Goal: Task Accomplishment & Management: Use online tool/utility

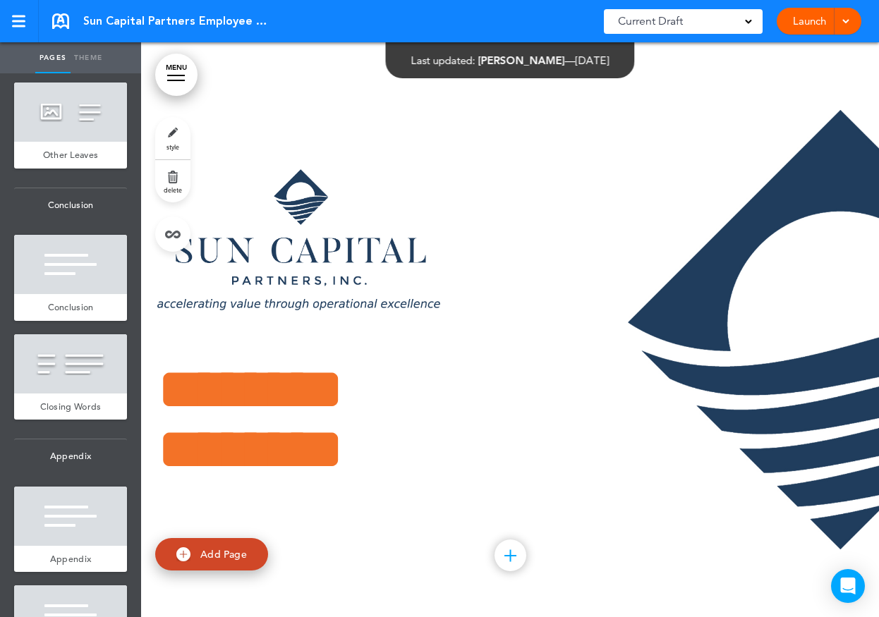
scroll to position [10396, 0]
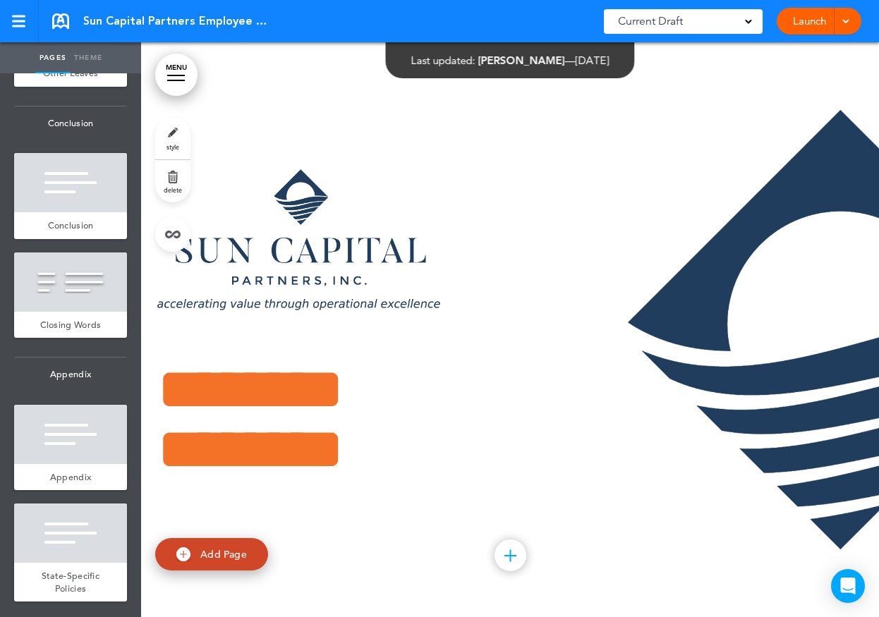
click at [84, 544] on div at bounding box center [70, 533] width 113 height 59
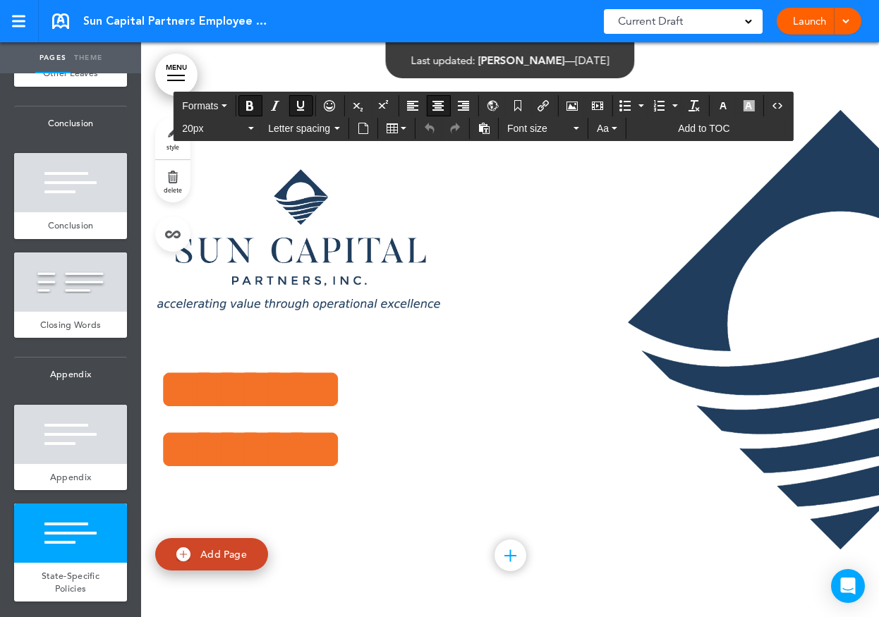
drag, startPoint x: 262, startPoint y: 363, endPoint x: 799, endPoint y: 403, distance: 537.7
click at [751, 104] on icon "button" at bounding box center [748, 105] width 11 height 11
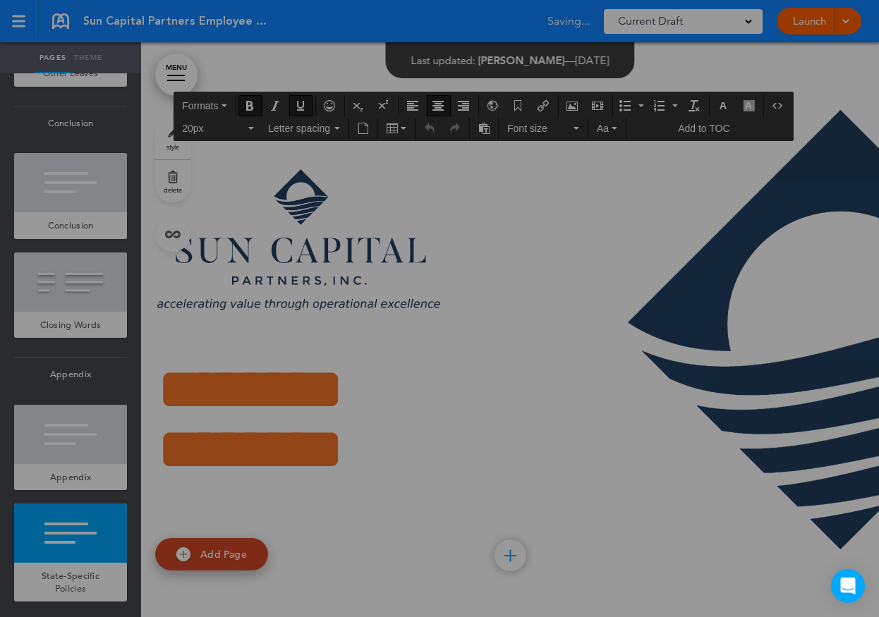
click at [751, 106] on div at bounding box center [439, 308] width 879 height 617
click at [751, 106] on div "**********" at bounding box center [439, 308] width 879 height 617
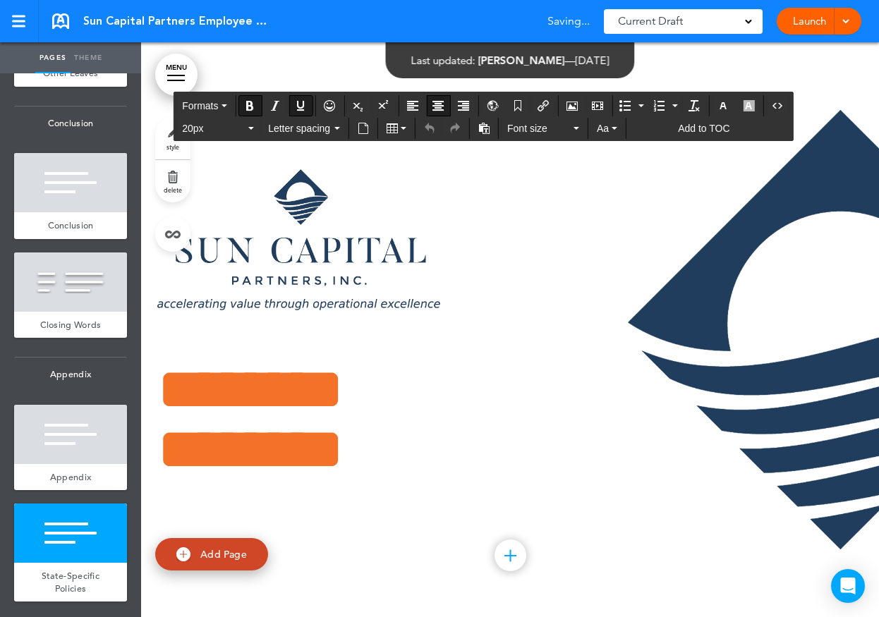
scroll to position [80866, 0]
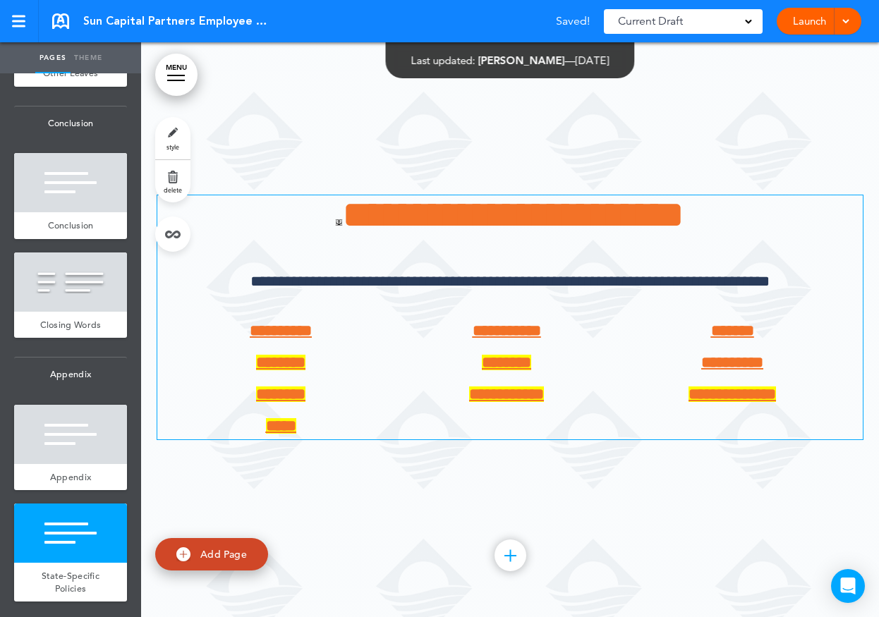
click at [231, 345] on div "**********" at bounding box center [285, 379] width 212 height 121
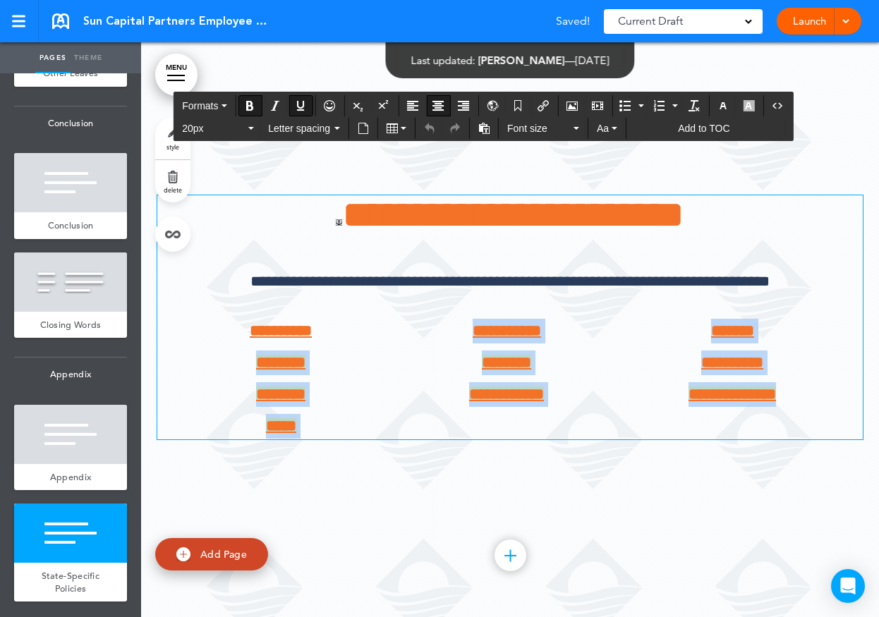
drag, startPoint x: 235, startPoint y: 363, endPoint x: 722, endPoint y: 418, distance: 489.9
click at [722, 418] on div "**********" at bounding box center [510, 379] width 706 height 121
click at [752, 109] on icon "button" at bounding box center [748, 105] width 11 height 11
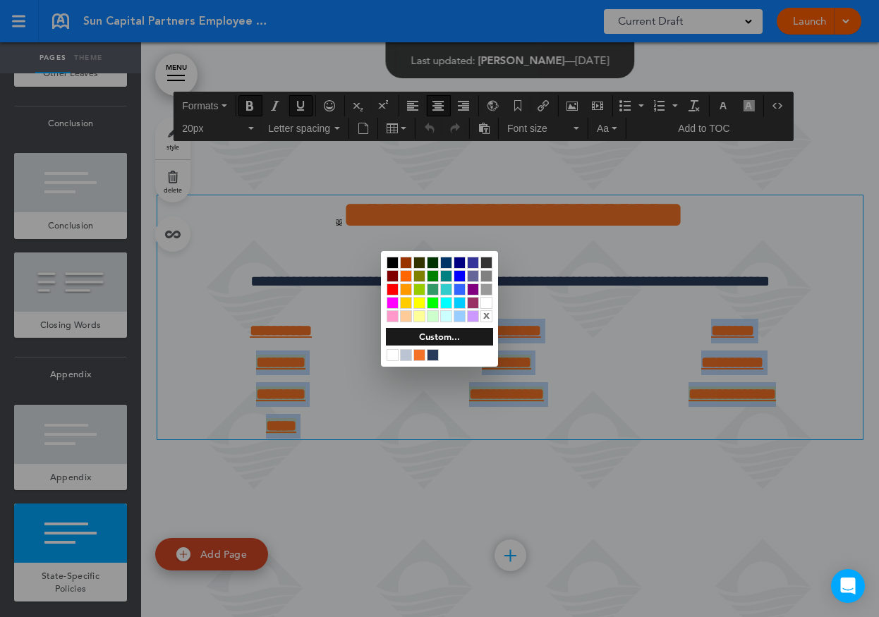
click at [486, 317] on div "x" at bounding box center [486, 316] width 12 height 12
click at [499, 444] on div at bounding box center [439, 308] width 879 height 617
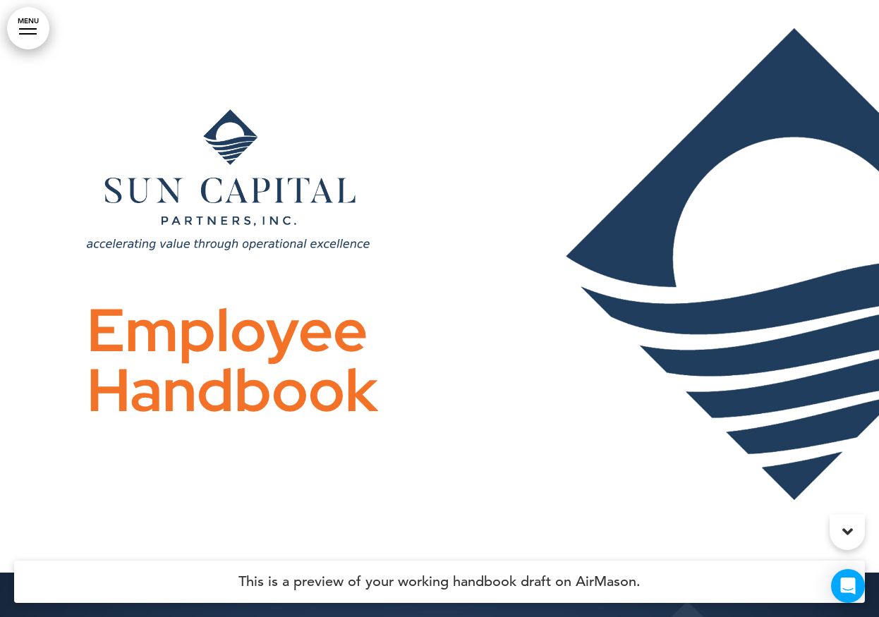
scroll to position [47, 0]
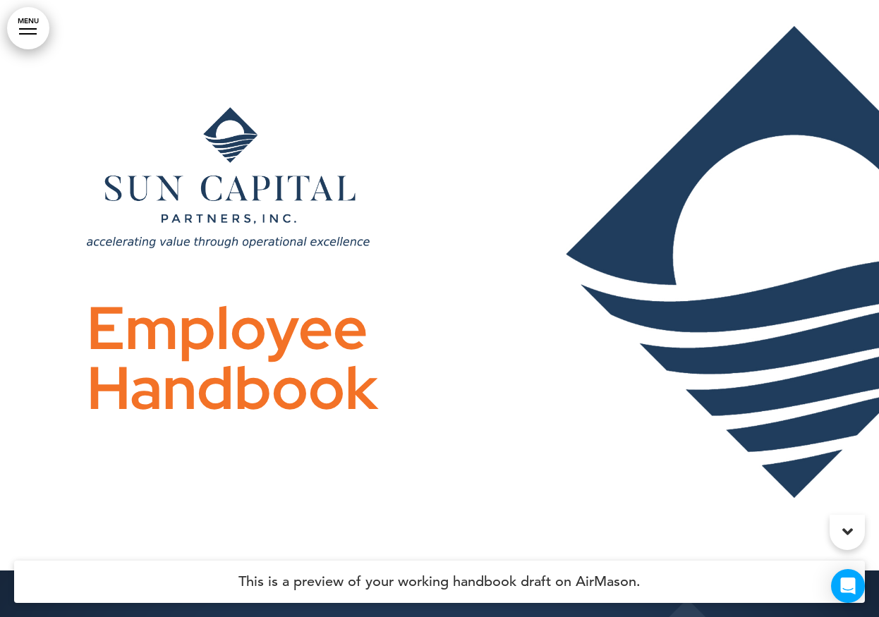
click at [20, 42] on link "MENU" at bounding box center [28, 28] width 42 height 42
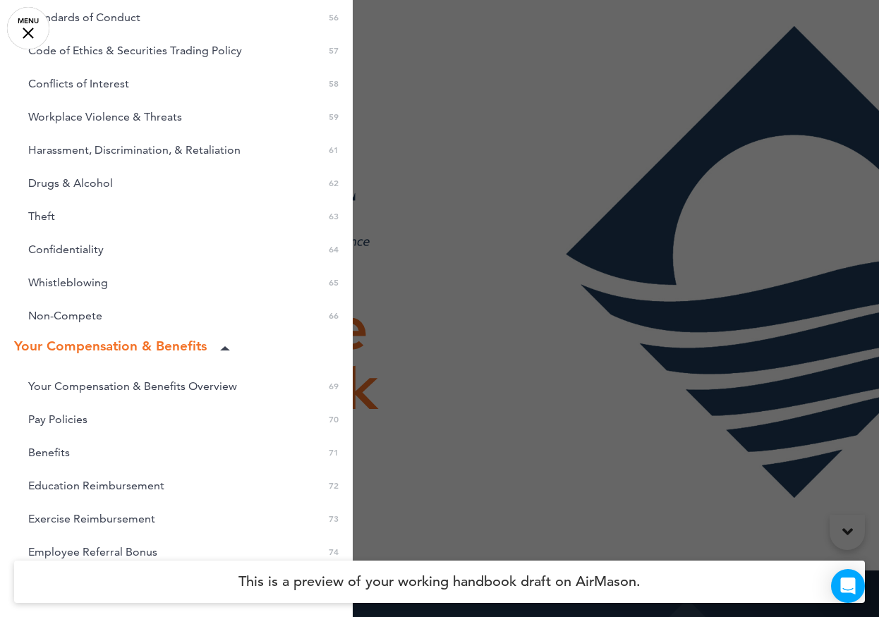
scroll to position [2483, 0]
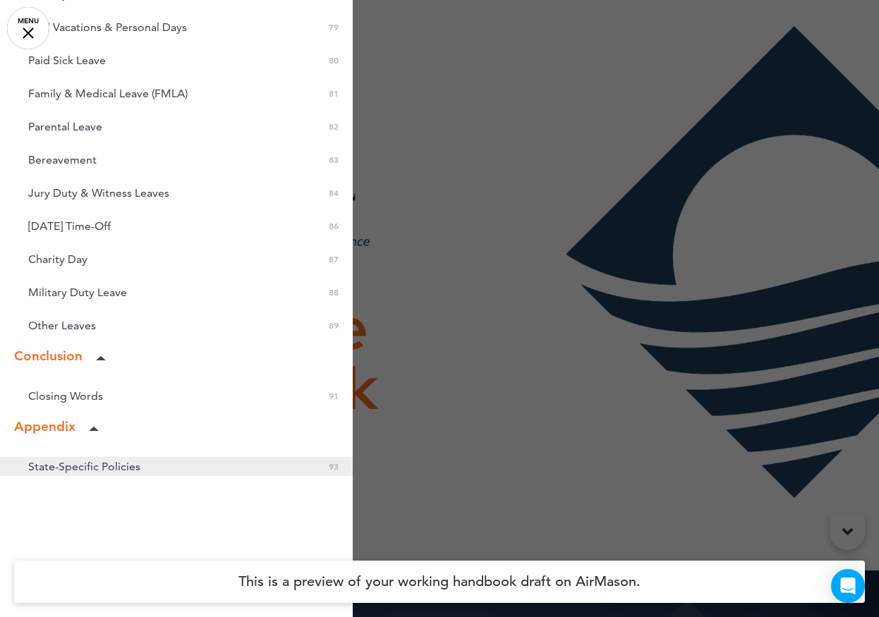
click at [59, 466] on span "State-Specific Policies" at bounding box center [84, 467] width 112 height 12
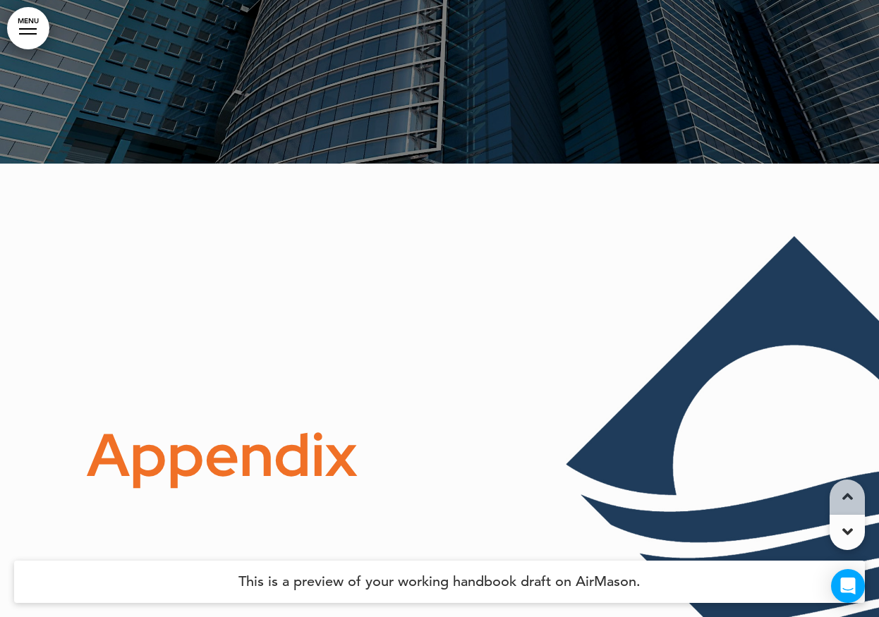
scroll to position [65008, 0]
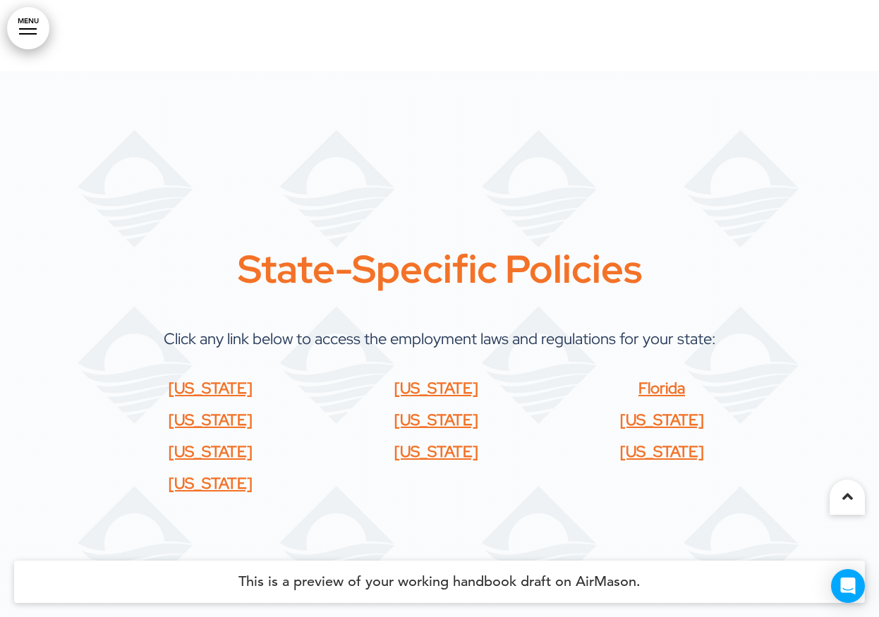
click at [229, 378] on span "California" at bounding box center [211, 388] width 84 height 20
click at [452, 378] on span "[US_STATE]" at bounding box center [436, 388] width 84 height 20
click at [668, 378] on span "﻿[US_STATE]" at bounding box center [662, 388] width 47 height 20
click at [213, 410] on u "[US_STATE]" at bounding box center [211, 420] width 84 height 20
click at [234, 410] on u "[US_STATE]" at bounding box center [211, 420] width 84 height 20
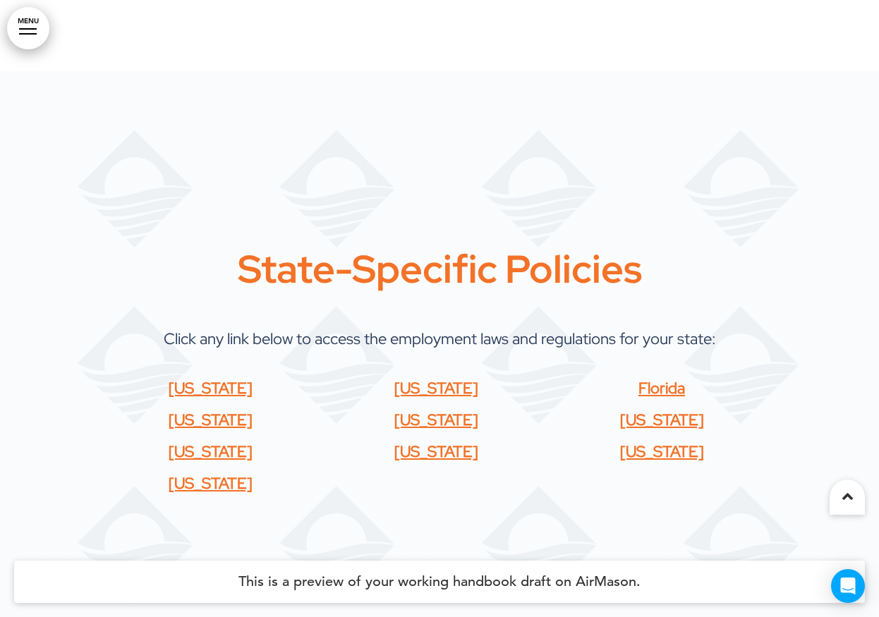
click at [452, 410] on span "[US_STATE]" at bounding box center [436, 420] width 84 height 20
click at [653, 410] on span "[US_STATE]" at bounding box center [662, 420] width 84 height 20
click at [212, 442] on link "[US_STATE]" at bounding box center [211, 452] width 84 height 20
click at [443, 442] on span "[US_STATE]" at bounding box center [436, 452] width 84 height 20
click at [646, 442] on span "[US_STATE]" at bounding box center [662, 452] width 84 height 20
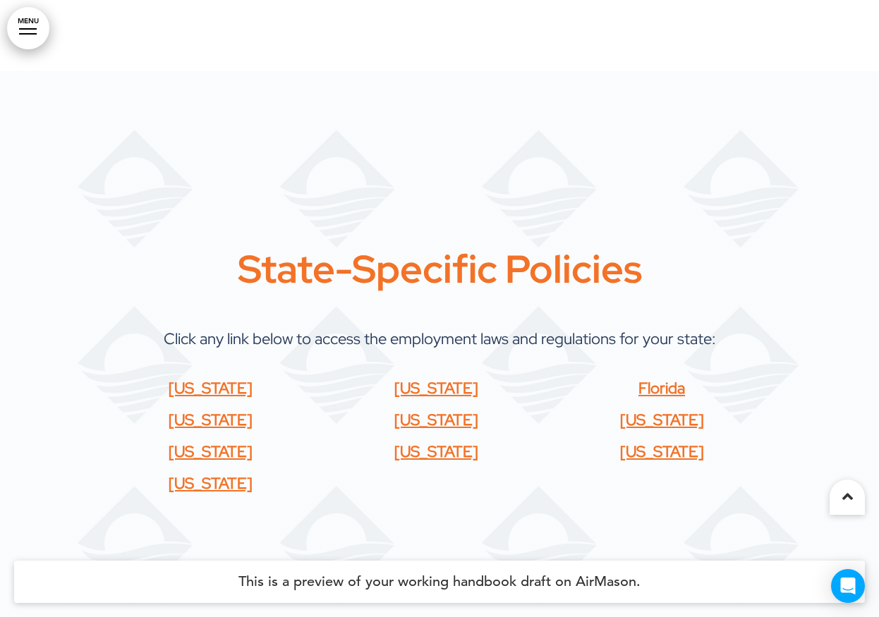
click at [205, 473] on link "[US_STATE]" at bounding box center [211, 483] width 84 height 20
click at [202, 378] on span "[US_STATE]" at bounding box center [211, 388] width 84 height 20
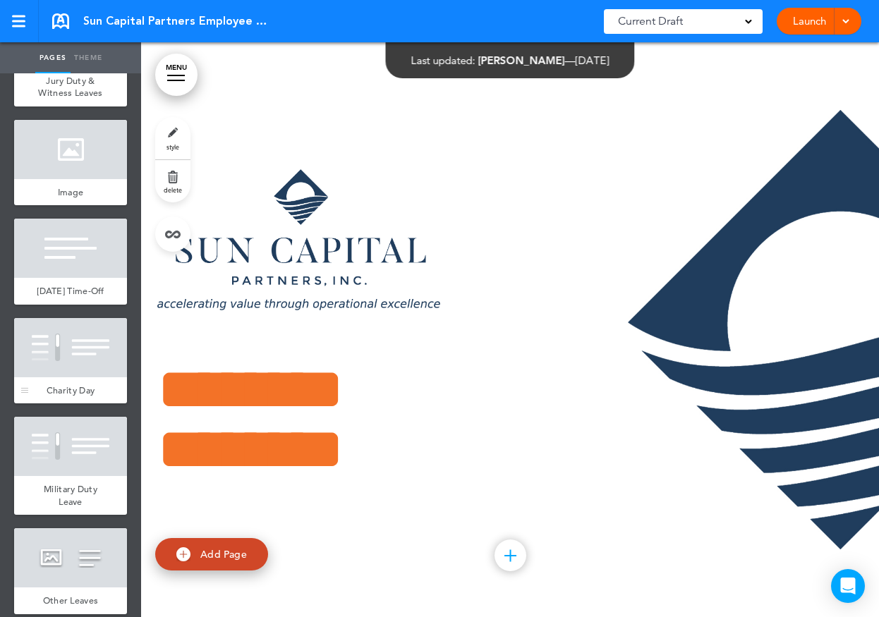
scroll to position [10396, 0]
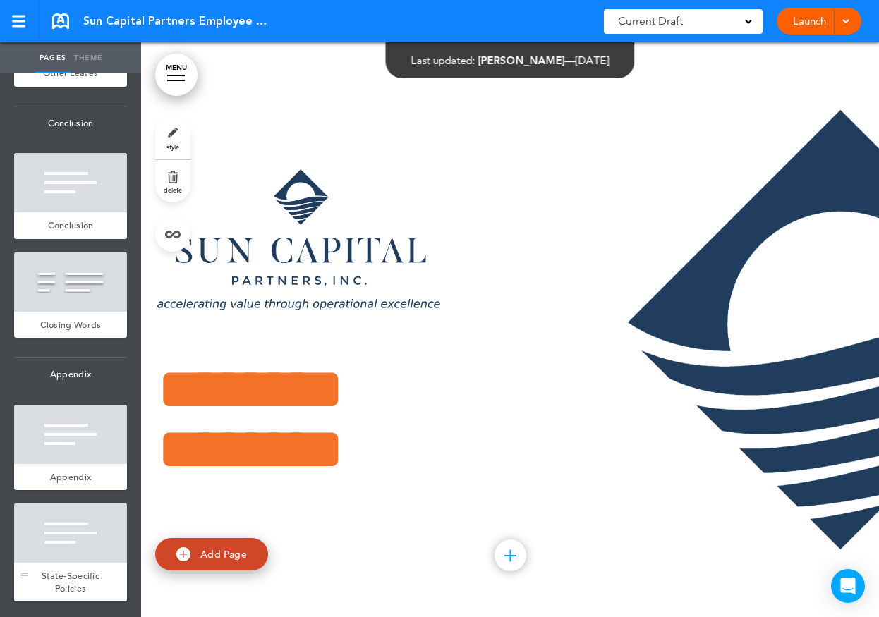
click at [81, 562] on div at bounding box center [70, 533] width 113 height 59
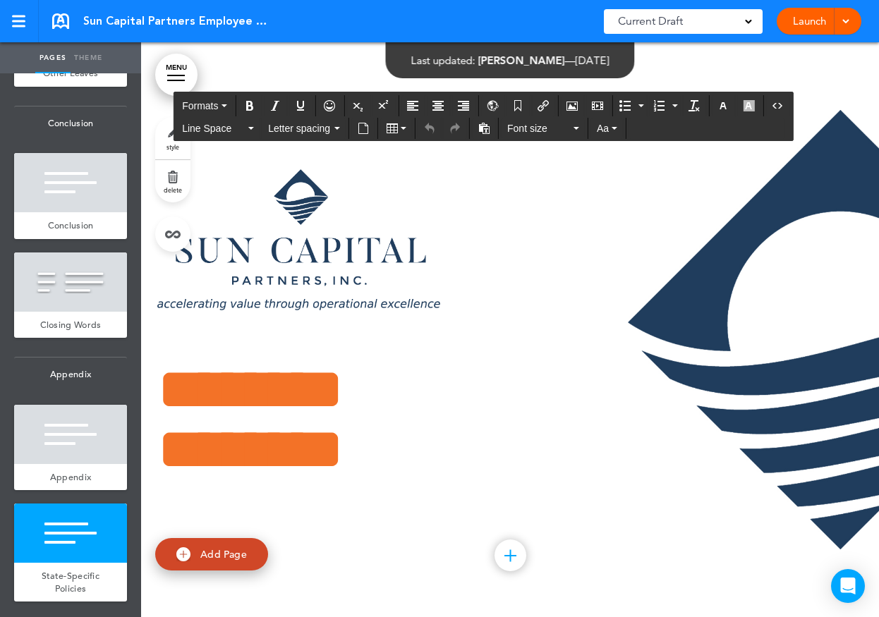
drag, startPoint x: 454, startPoint y: 397, endPoint x: 531, endPoint y: 138, distance: 269.9
click at [542, 109] on icon "Insert/edit airmason link" at bounding box center [543, 105] width 11 height 11
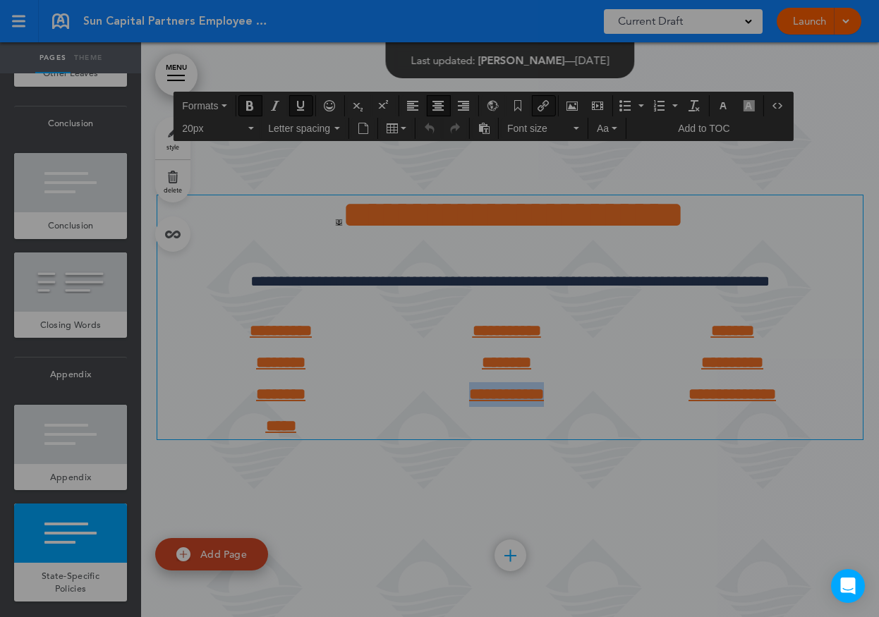
type input "**********"
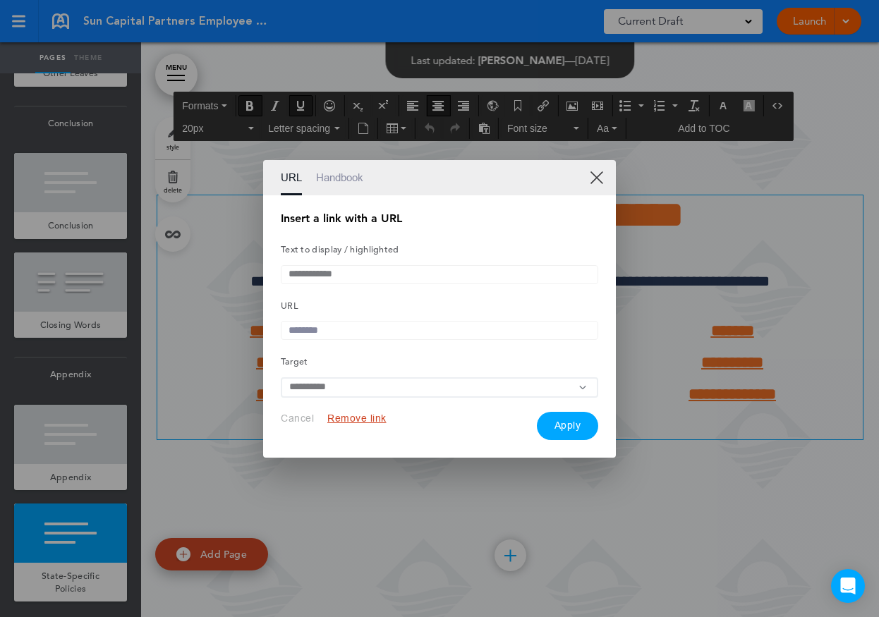
click at [348, 174] on link "Handbook" at bounding box center [339, 177] width 47 height 35
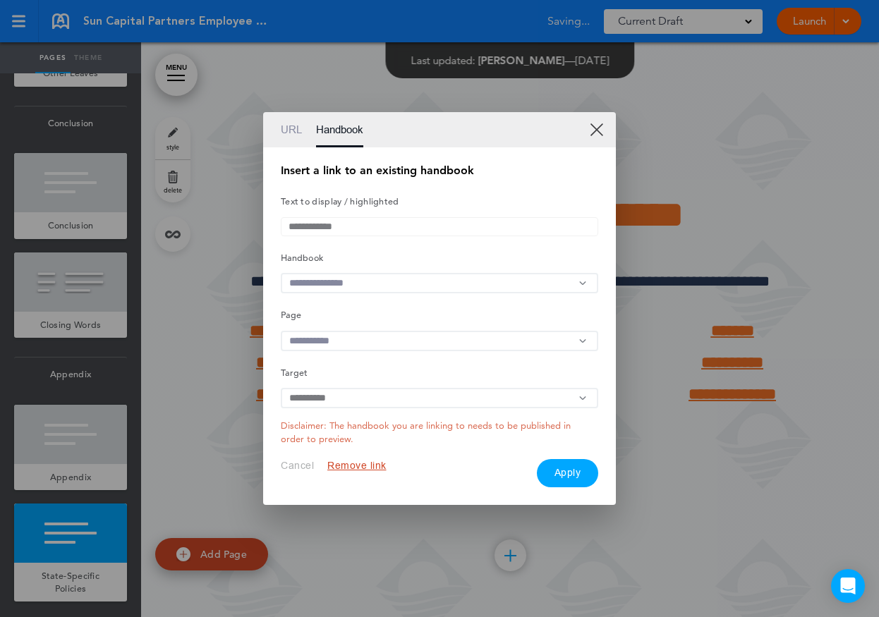
click at [355, 287] on input "text" at bounding box center [439, 283] width 317 height 20
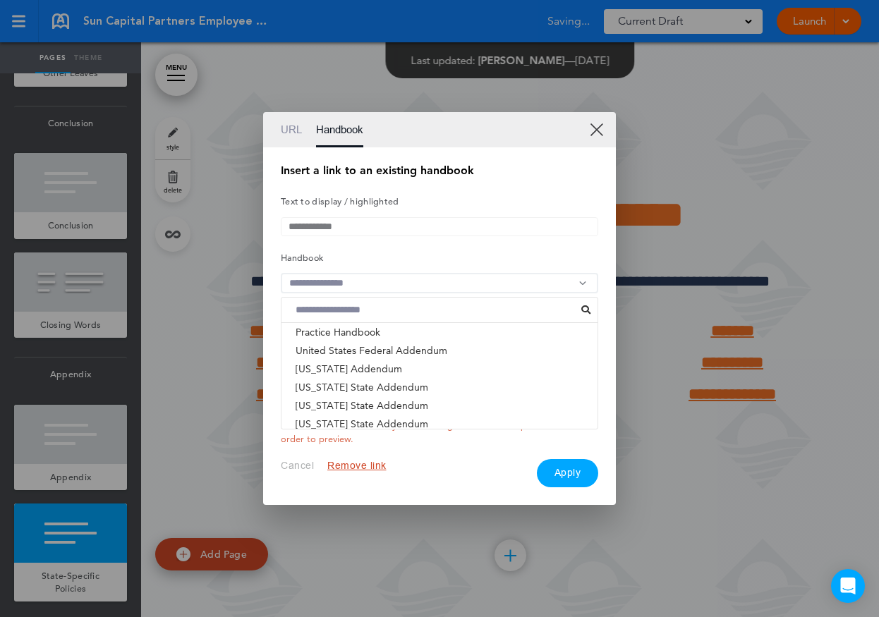
click at [362, 525] on li "[US_STATE] State Addendum" at bounding box center [440, 534] width 316 height 18
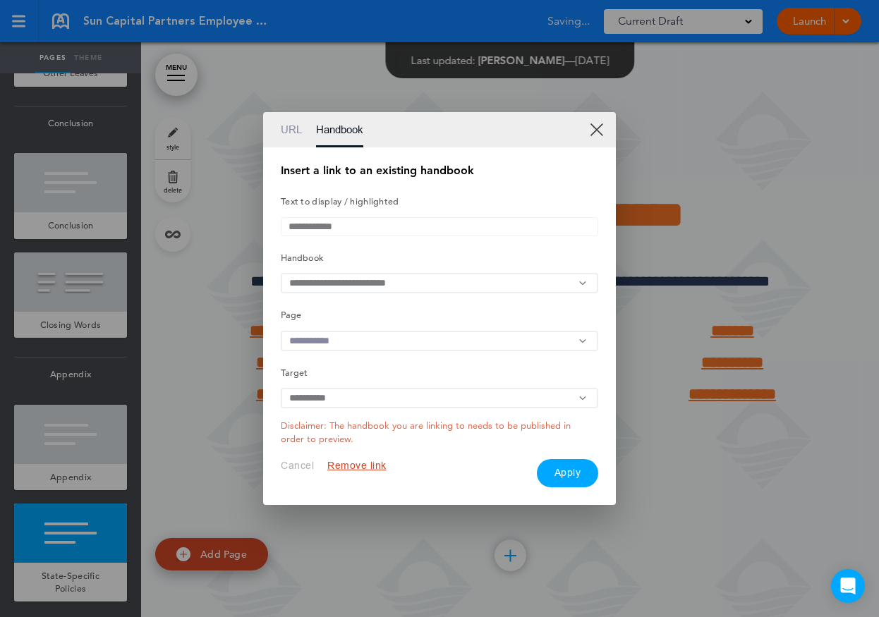
scroll to position [0, 0]
click at [460, 334] on input "text" at bounding box center [439, 341] width 317 height 20
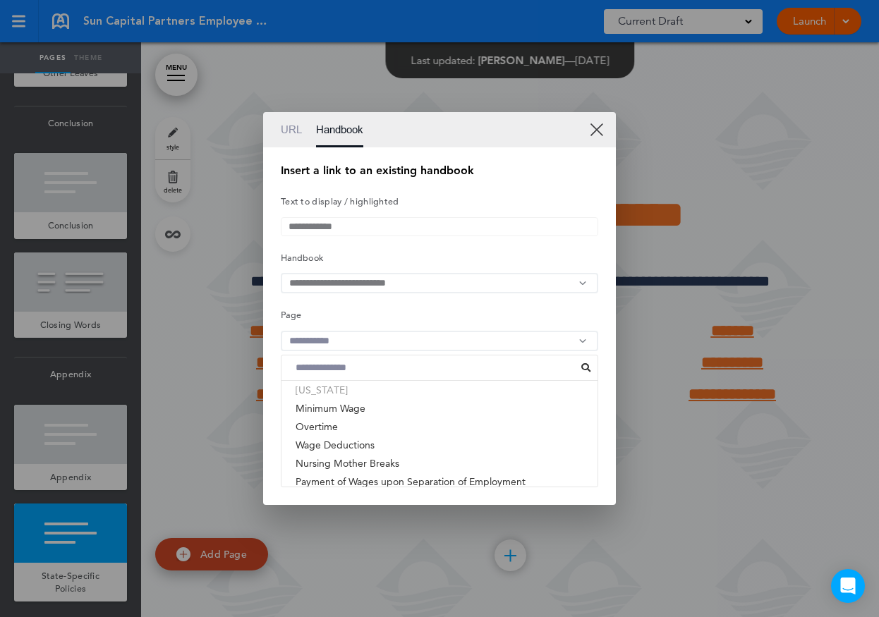
click at [364, 399] on li "[US_STATE]" at bounding box center [440, 390] width 316 height 18
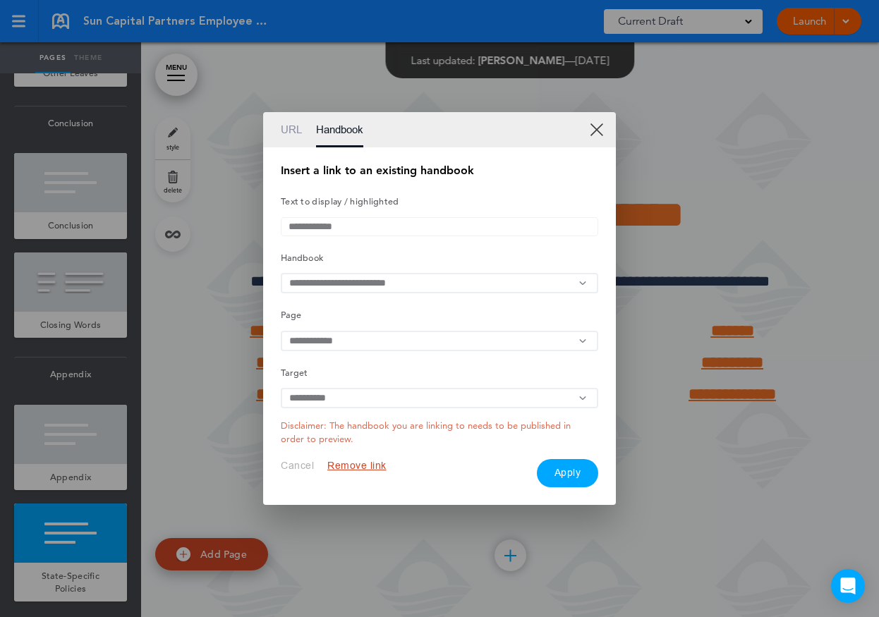
click at [569, 478] on button "Apply" at bounding box center [568, 473] width 62 height 28
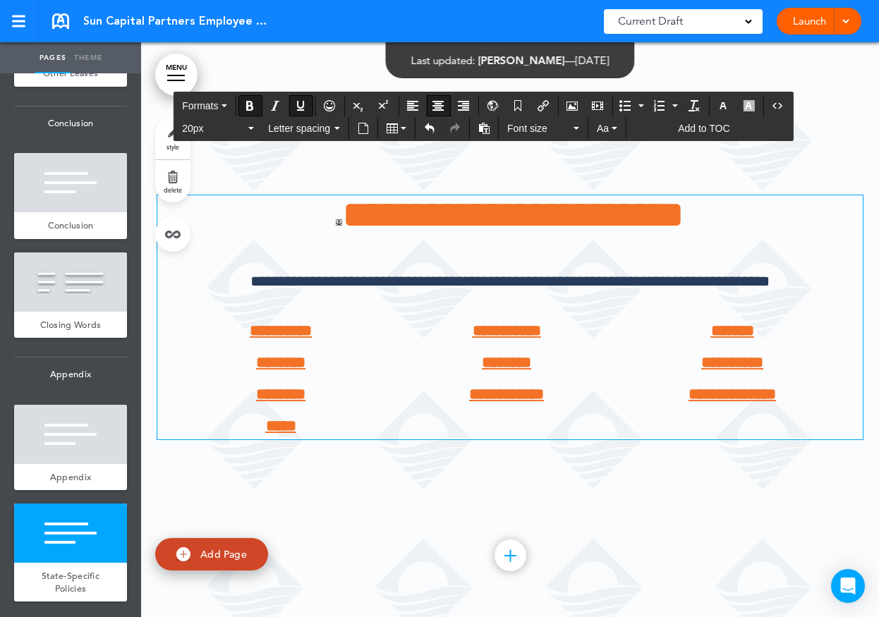
click at [792, 397] on p "**********" at bounding box center [732, 394] width 205 height 25
click at [542, 107] on icon "Insert/edit airmason link" at bounding box center [543, 105] width 11 height 11
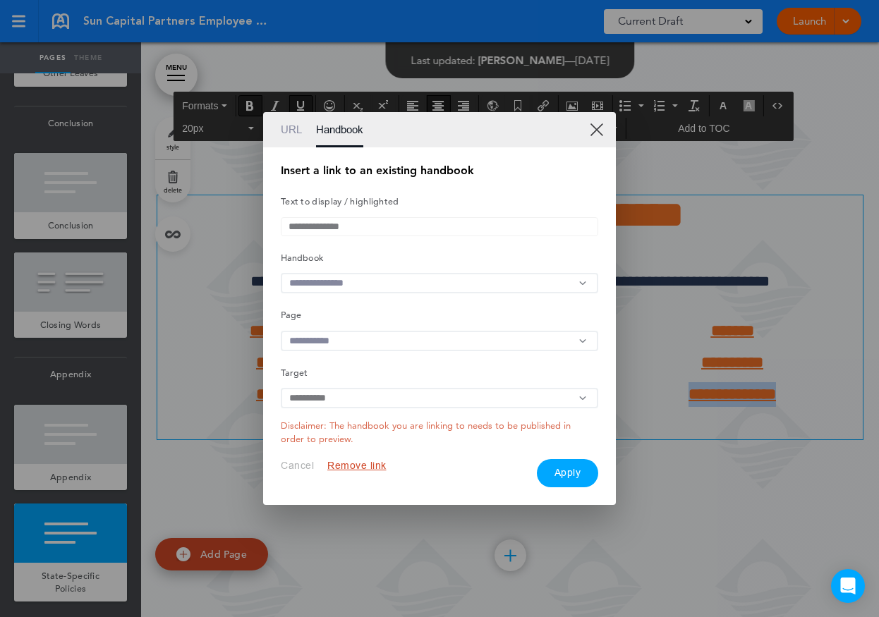
click at [348, 280] on input "text" at bounding box center [439, 283] width 317 height 20
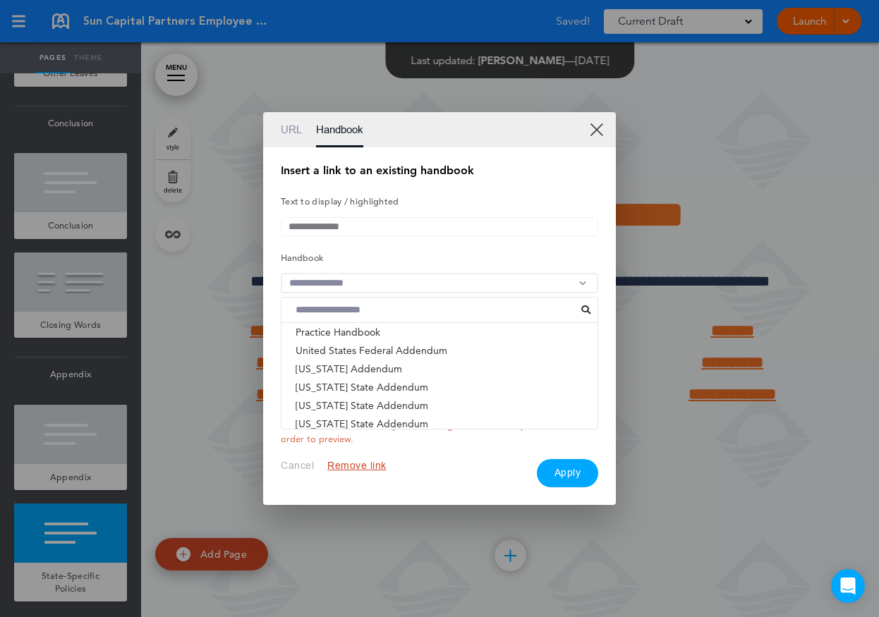
click at [334, 507] on li "[US_STATE] State Addendum" at bounding box center [440, 516] width 316 height 18
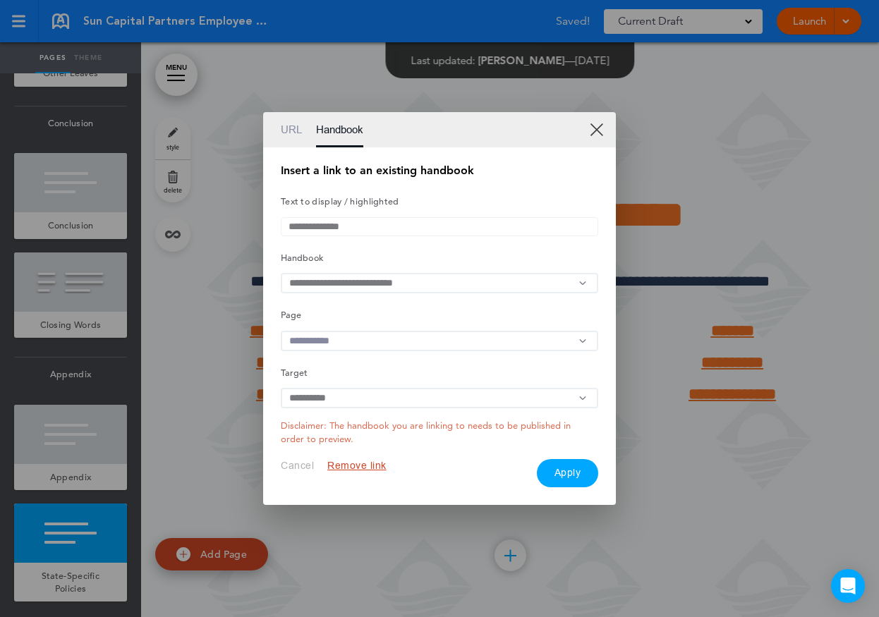
click at [338, 328] on div "**********" at bounding box center [439, 326] width 317 height 322
click at [338, 346] on input "text" at bounding box center [439, 341] width 317 height 20
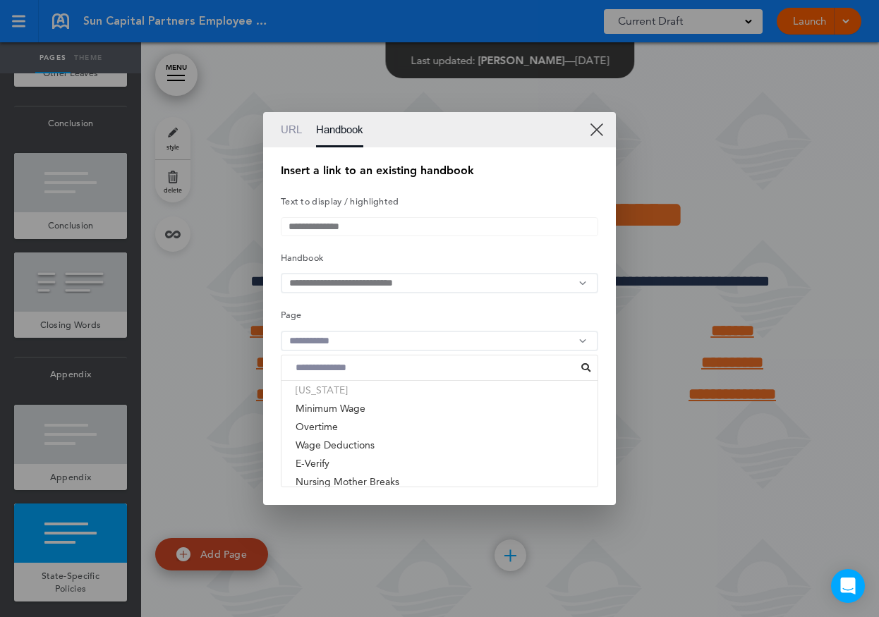
click at [326, 398] on li "[US_STATE]" at bounding box center [440, 390] width 316 height 18
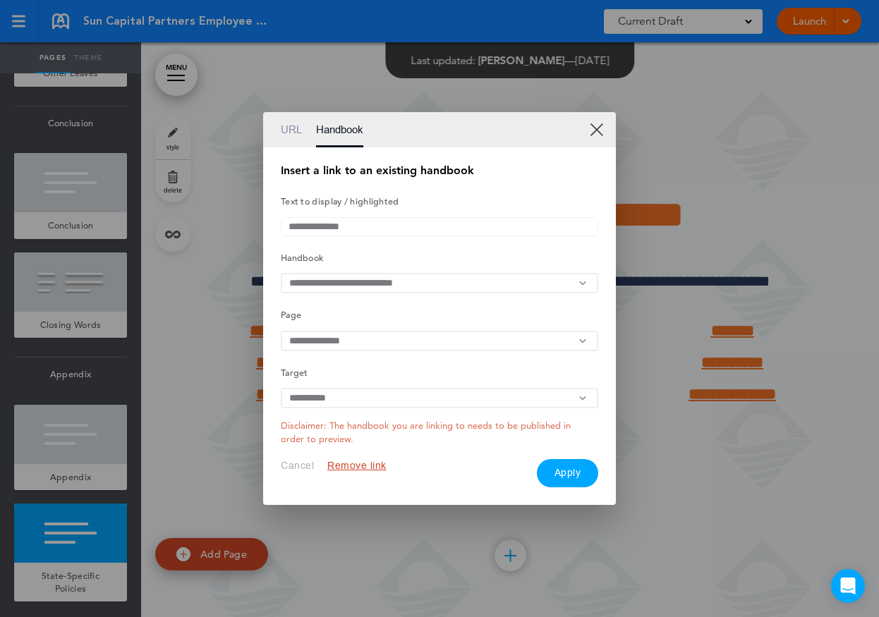
click at [565, 480] on button "Apply" at bounding box center [568, 473] width 62 height 28
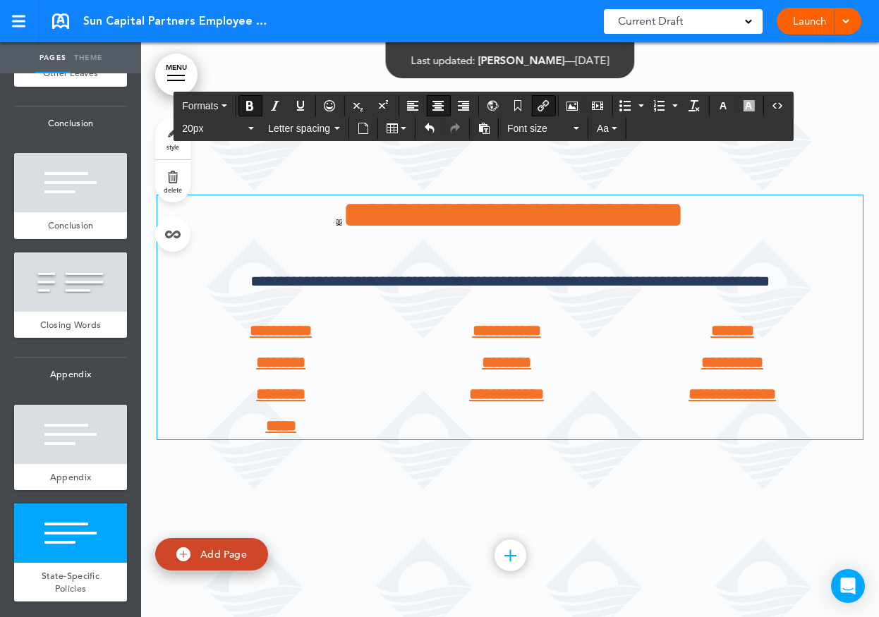
click at [216, 365] on p "********" at bounding box center [281, 363] width 205 height 25
click at [538, 106] on button "Insert/edit airmason link" at bounding box center [543, 106] width 23 height 20
type input "********"
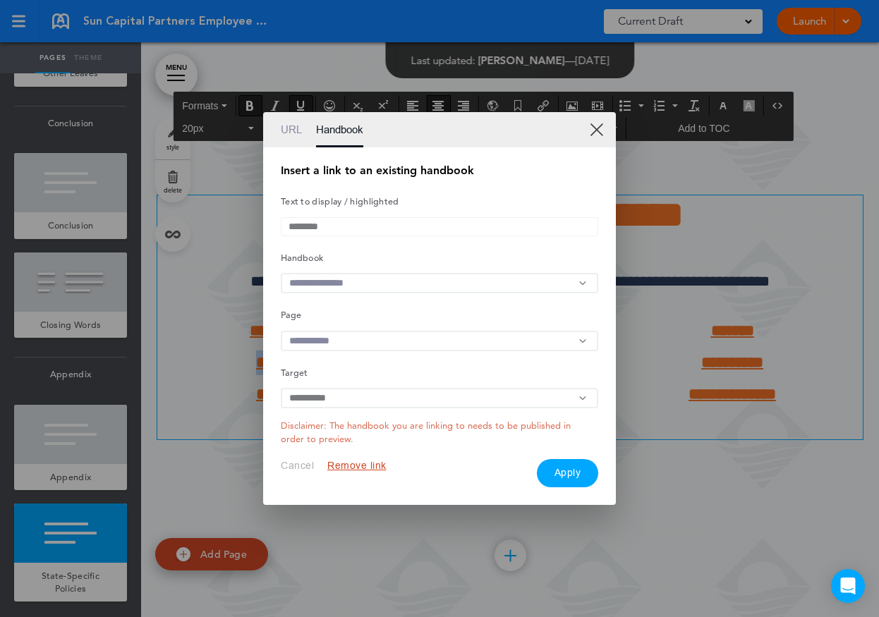
click at [346, 274] on input "text" at bounding box center [439, 283] width 317 height 20
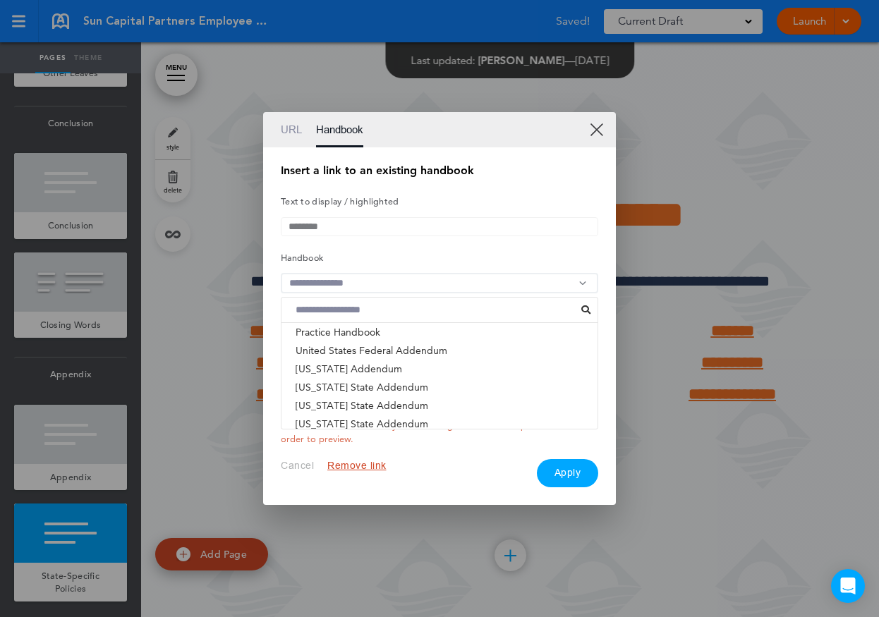
click at [344, 488] on li "[US_STATE] State Addendum" at bounding box center [440, 497] width 316 height 18
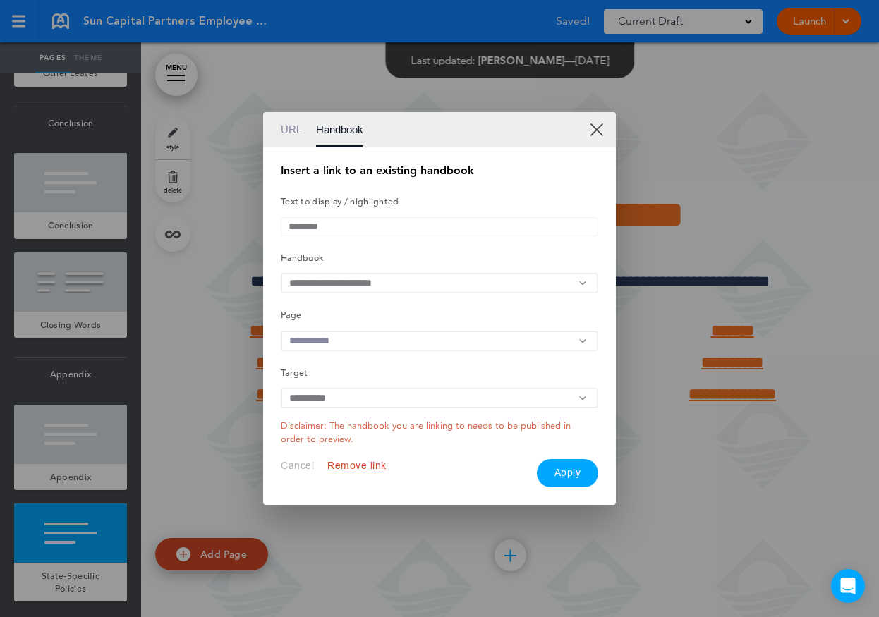
click at [331, 341] on input "text" at bounding box center [439, 341] width 317 height 20
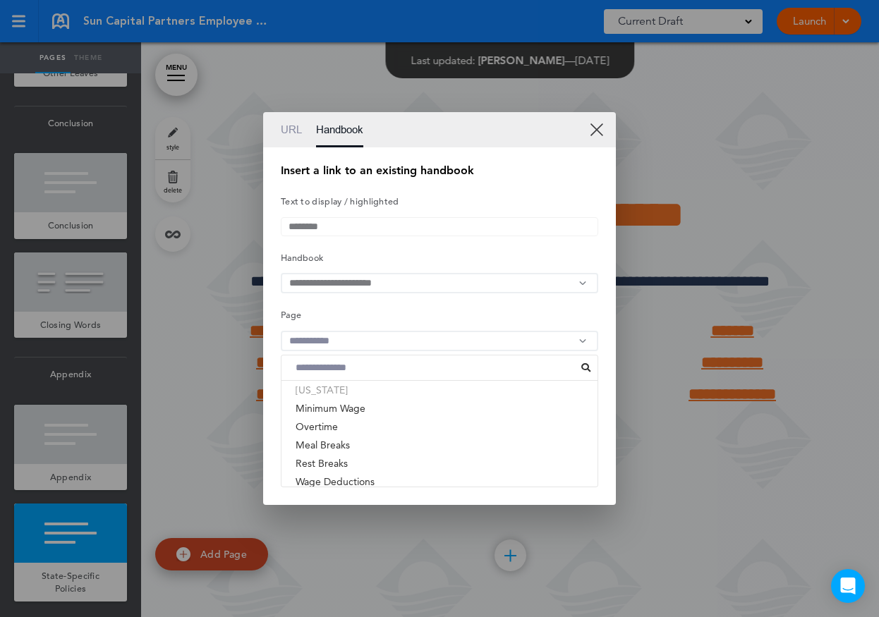
click at [330, 395] on li "[US_STATE]" at bounding box center [440, 390] width 316 height 18
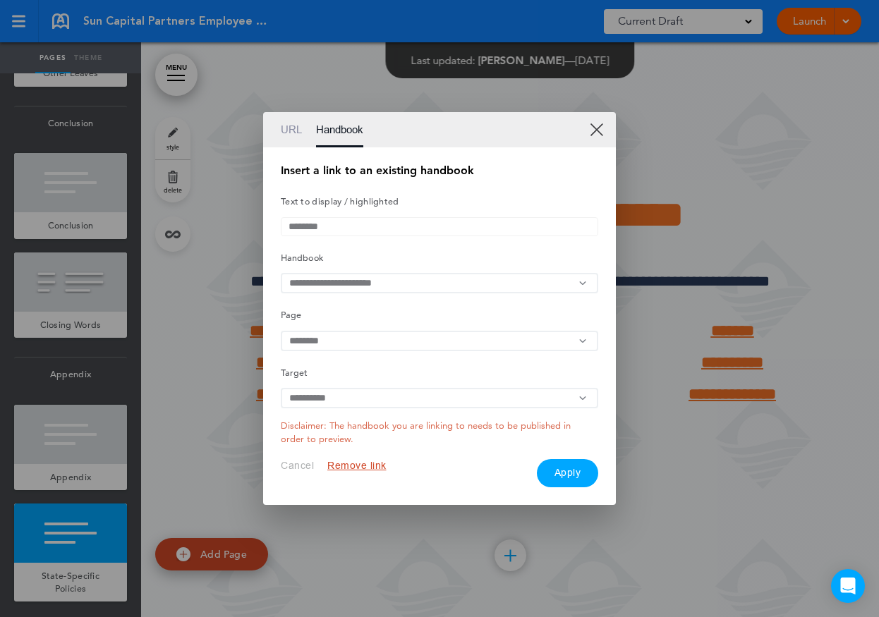
click at [572, 485] on button "Apply" at bounding box center [568, 473] width 62 height 28
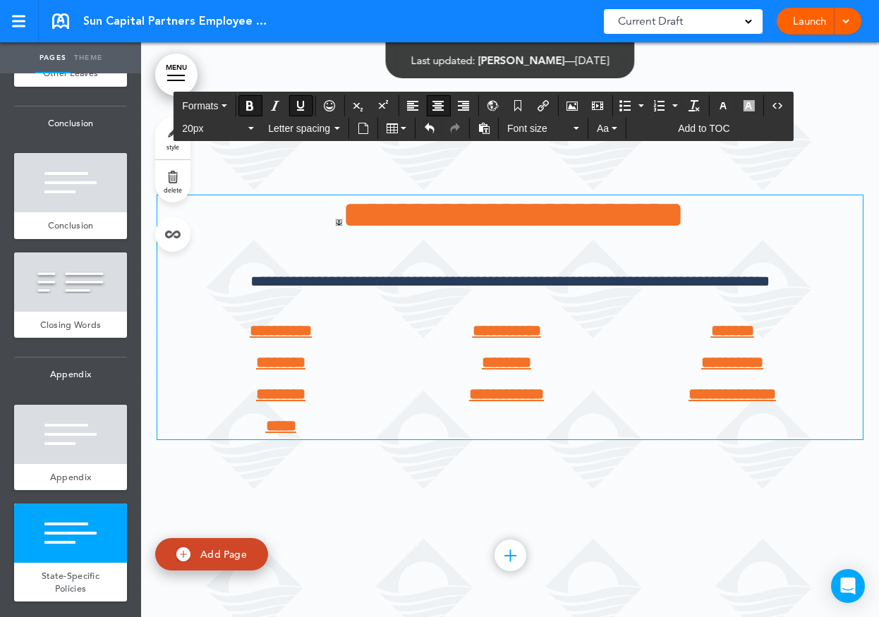
drag, startPoint x: 541, startPoint y: 365, endPoint x: 478, endPoint y: 94, distance: 278.3
click at [450, 365] on p "********" at bounding box center [506, 363] width 205 height 25
click at [550, 104] on button "Insert/edit airmason link" at bounding box center [543, 106] width 23 height 20
type input "********"
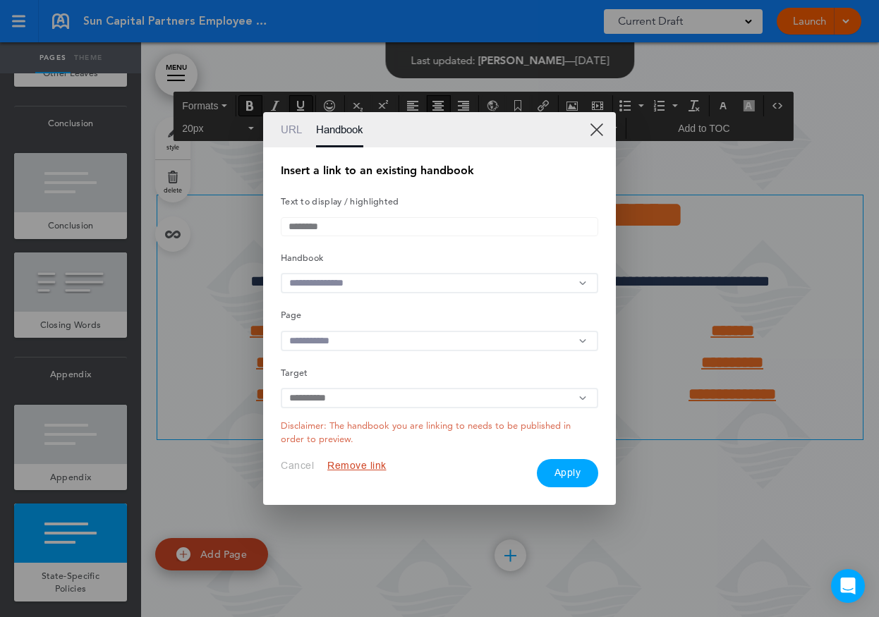
click at [352, 289] on input "text" at bounding box center [439, 283] width 317 height 20
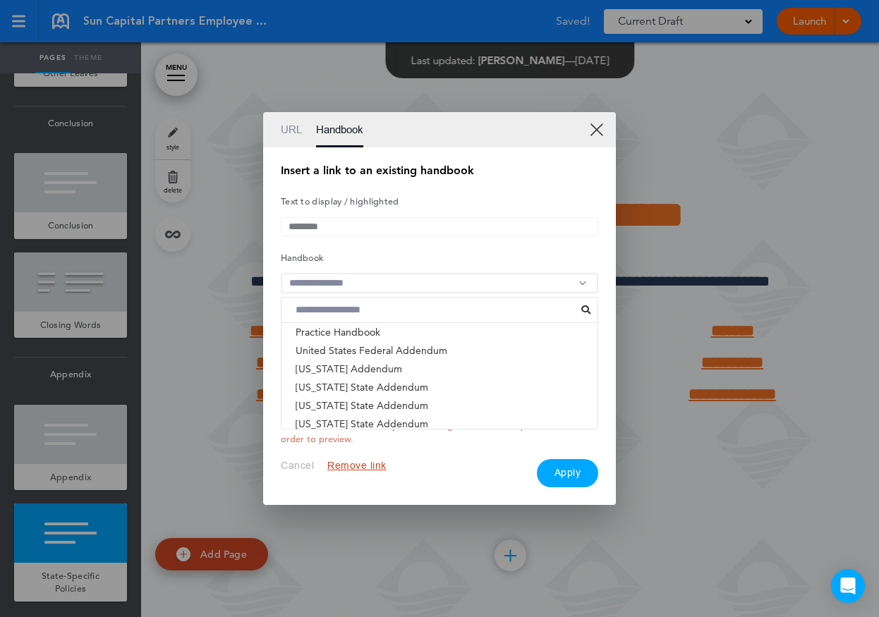
click at [353, 543] on li "[US_STATE] State Addendum" at bounding box center [440, 552] width 316 height 18
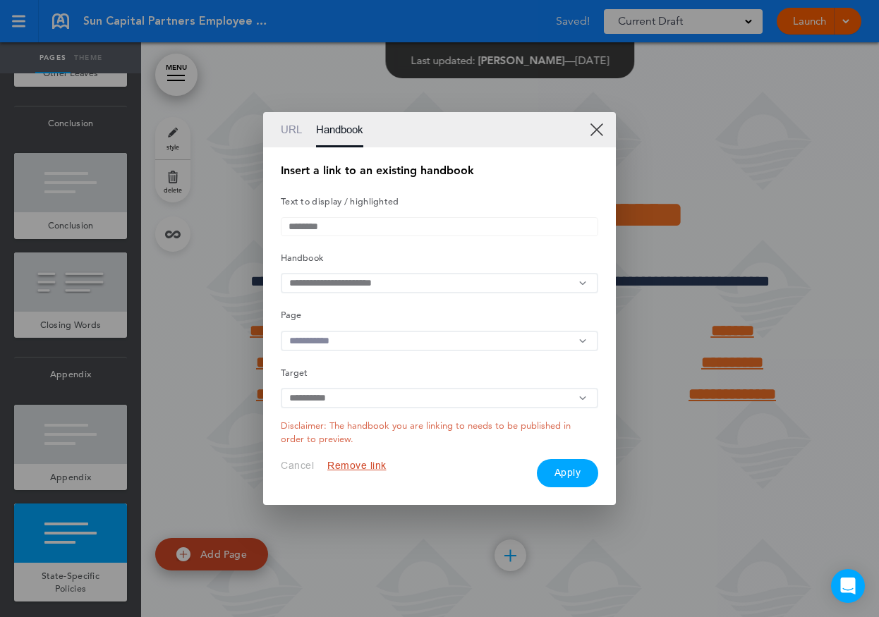
click at [364, 339] on input "text" at bounding box center [439, 341] width 317 height 20
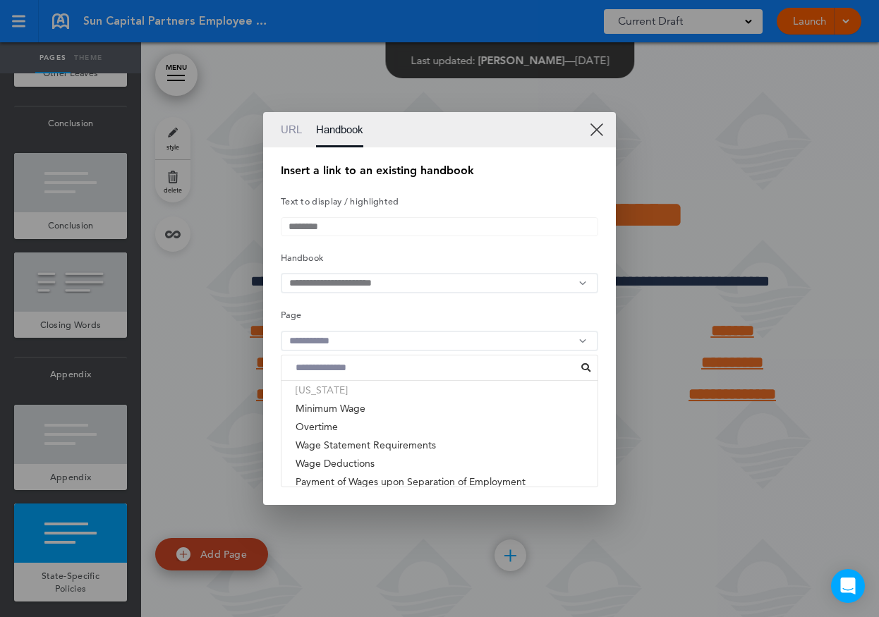
click at [327, 399] on li "[US_STATE]" at bounding box center [440, 390] width 316 height 18
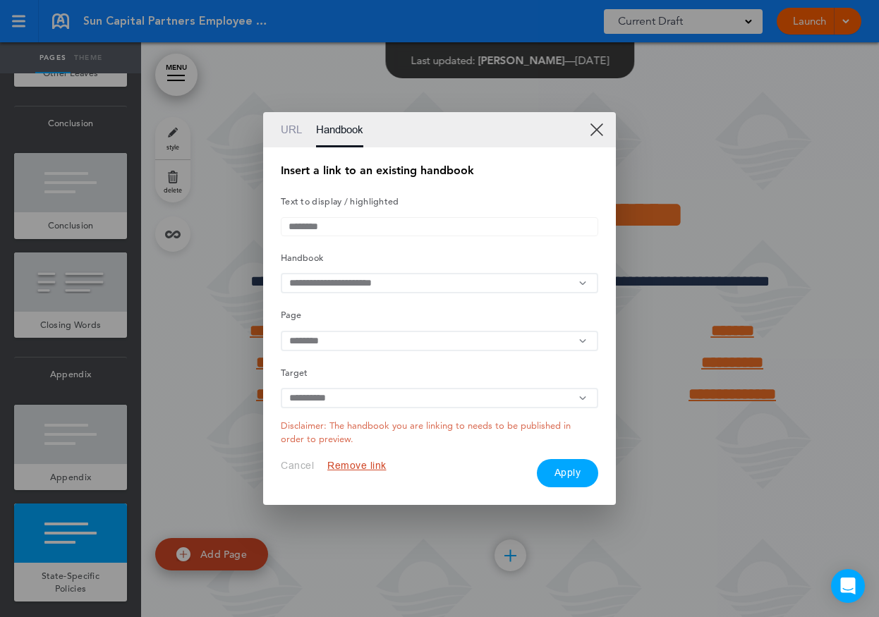
click at [560, 477] on button "Apply" at bounding box center [568, 473] width 62 height 28
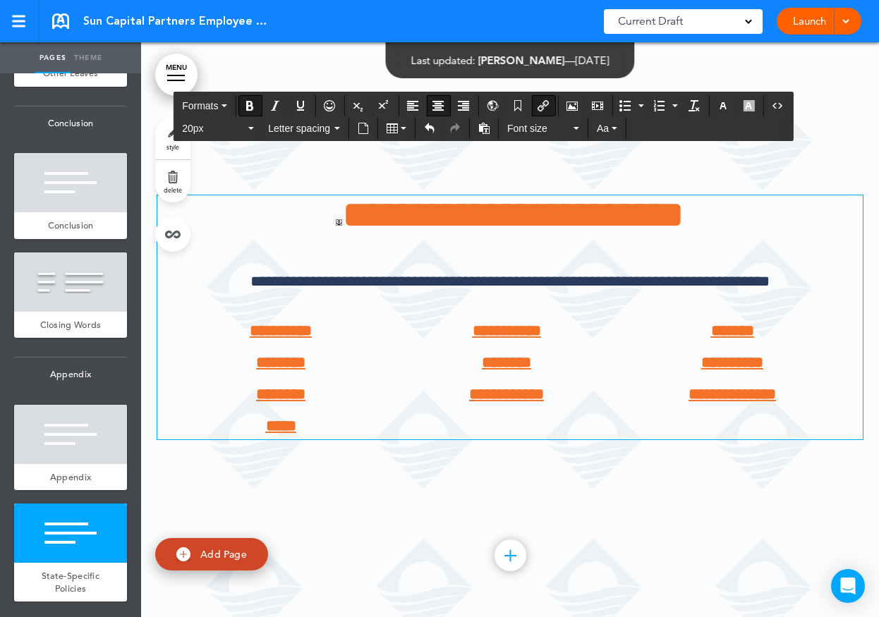
click at [497, 499] on div "**********" at bounding box center [510, 330] width 706 height 375
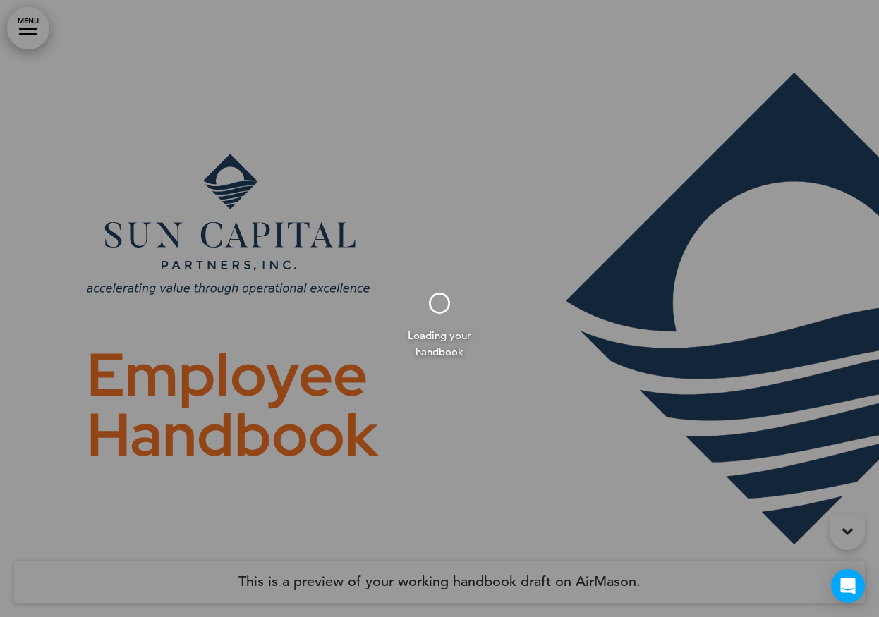
click at [27, 34] on div at bounding box center [439, 308] width 879 height 617
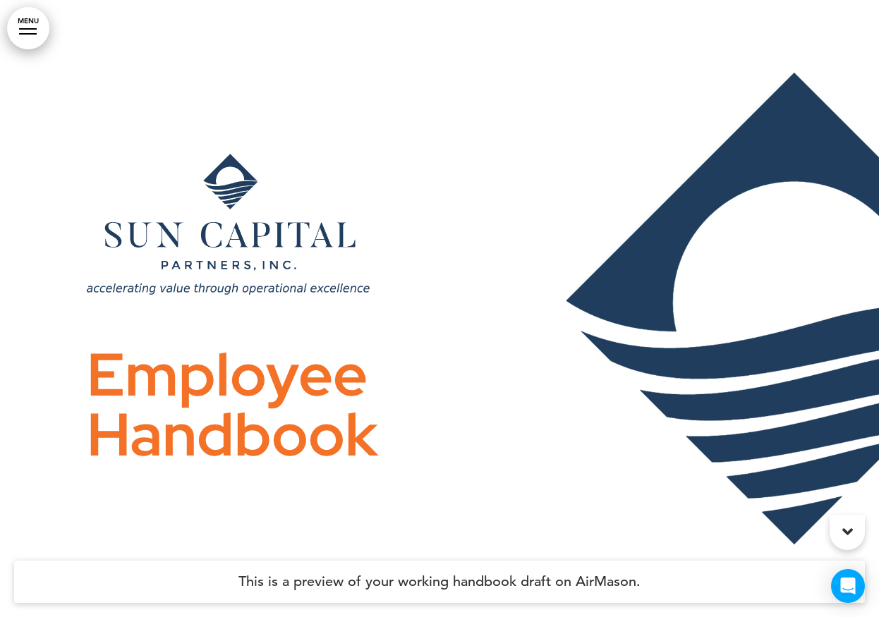
click at [28, 34] on div at bounding box center [28, 33] width 18 height 1
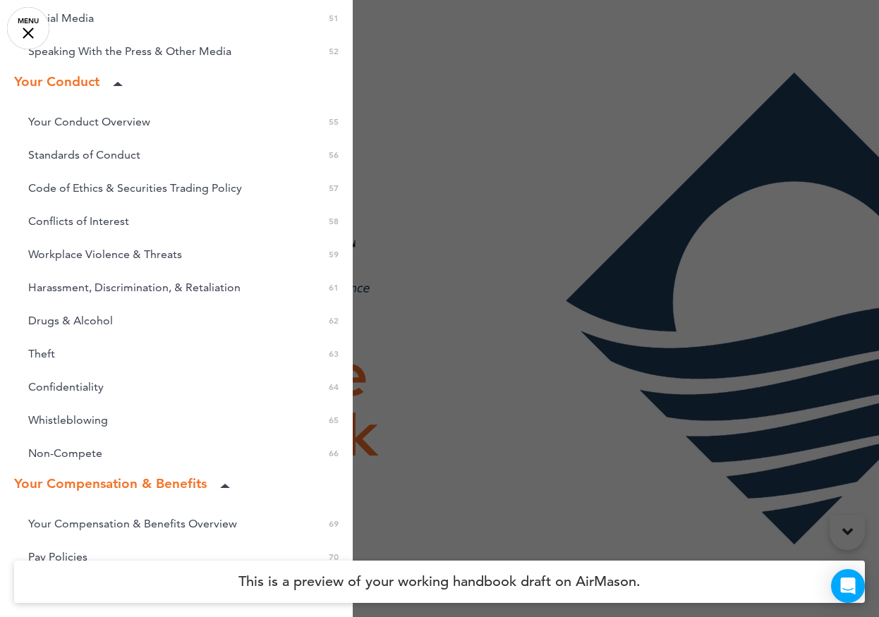
scroll to position [2483, 0]
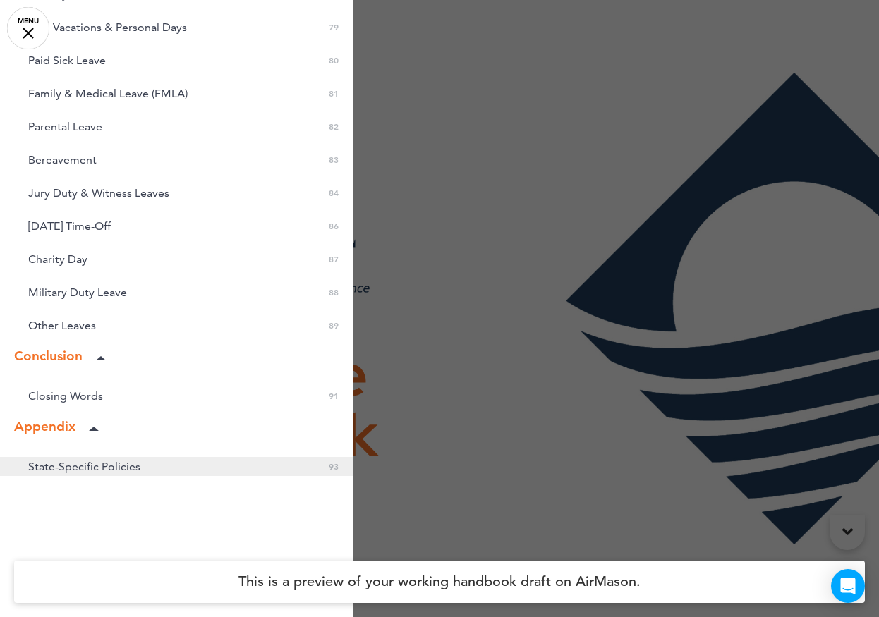
click at [85, 466] on span "State-Specific Policies" at bounding box center [84, 467] width 112 height 12
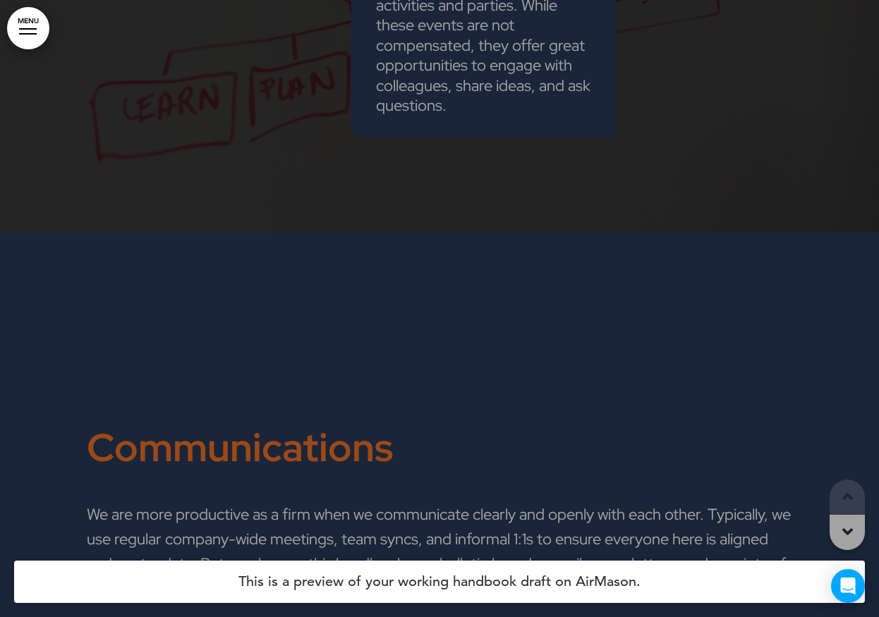
scroll to position [65008, 0]
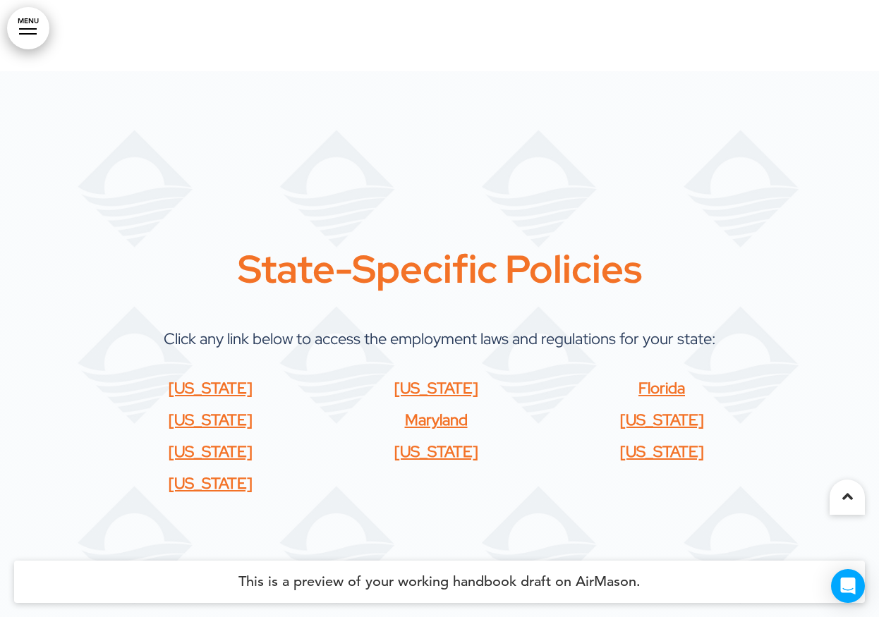
click at [468, 442] on span "[US_STATE]" at bounding box center [436, 452] width 84 height 20
click at [651, 442] on span "[US_STATE]" at bounding box center [662, 452] width 84 height 20
click at [442, 410] on span "﻿Maryland" at bounding box center [436, 420] width 63 height 20
click at [212, 410] on span "[US_STATE]" at bounding box center [211, 420] width 84 height 20
